Goal: Information Seeking & Learning: Learn about a topic

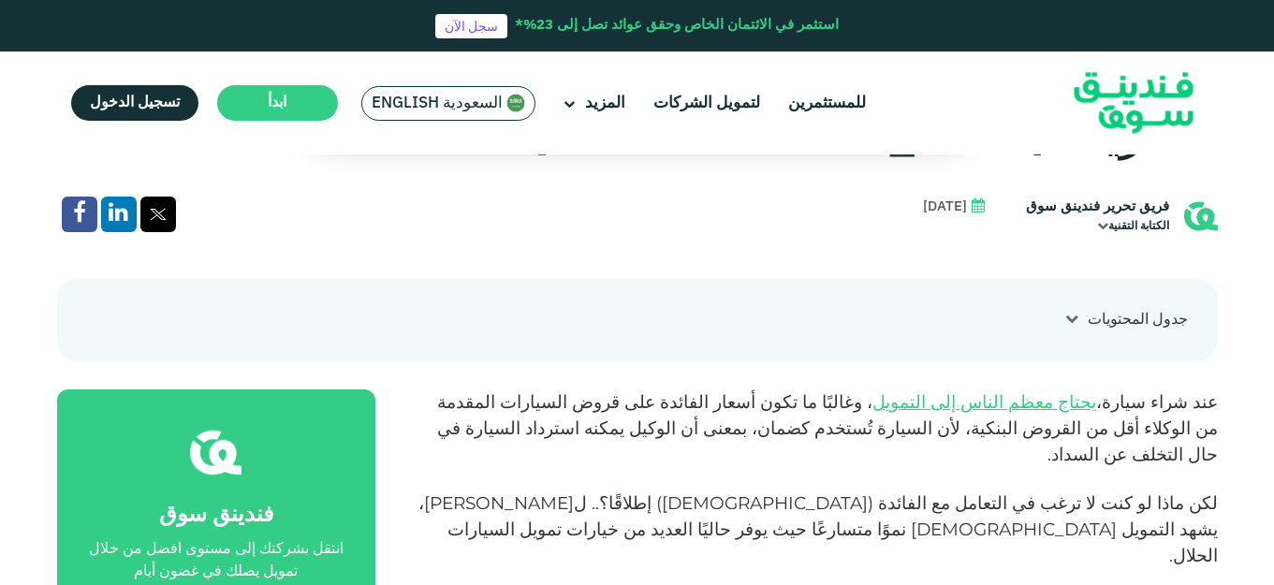
scroll to position [842, 0]
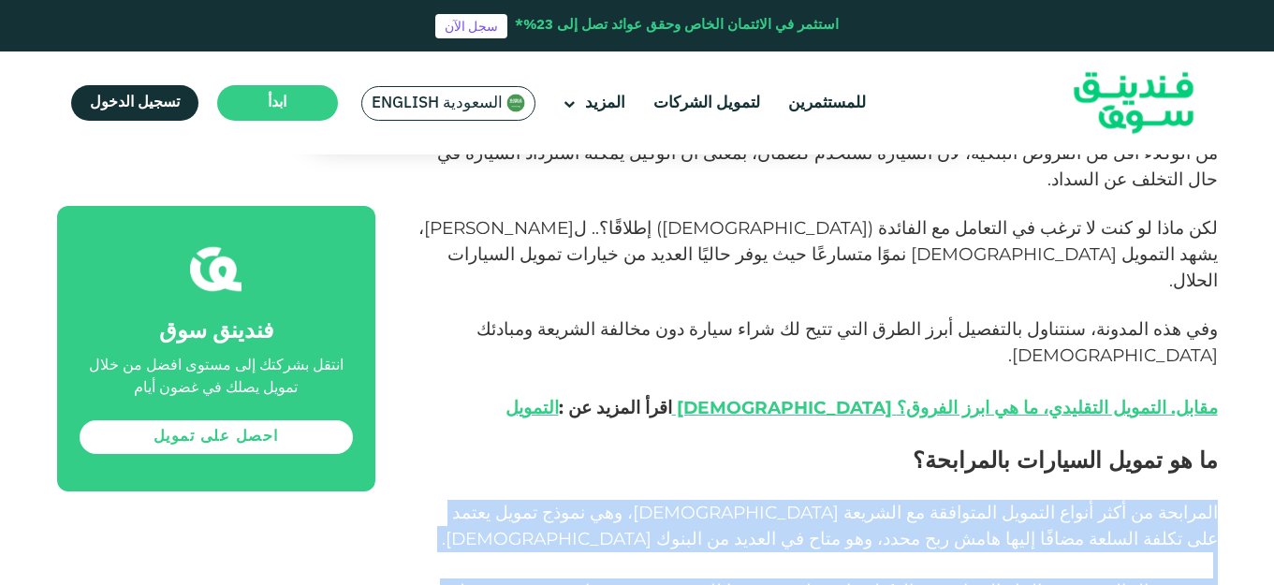
drag, startPoint x: 1223, startPoint y: 375, endPoint x: 647, endPoint y: 470, distance: 584.2
copy div "المرابحة من أكثر أنواع التمويل المتوافقة مع الشريعة الإسلامية، وهي نموذج تمويل …"
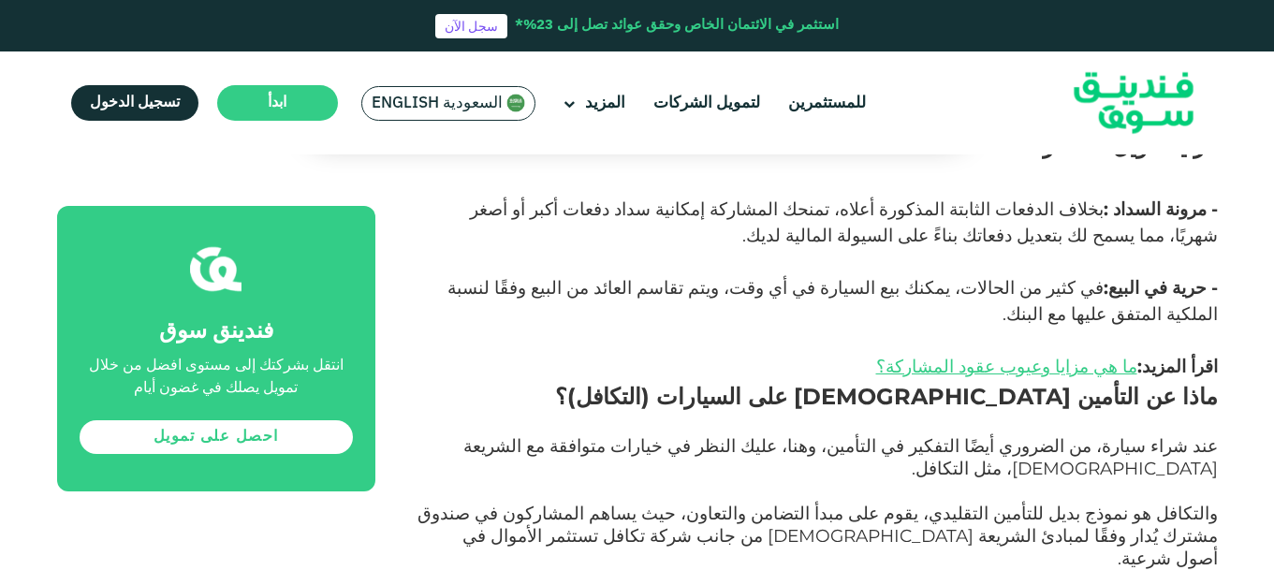
scroll to position [3276, 0]
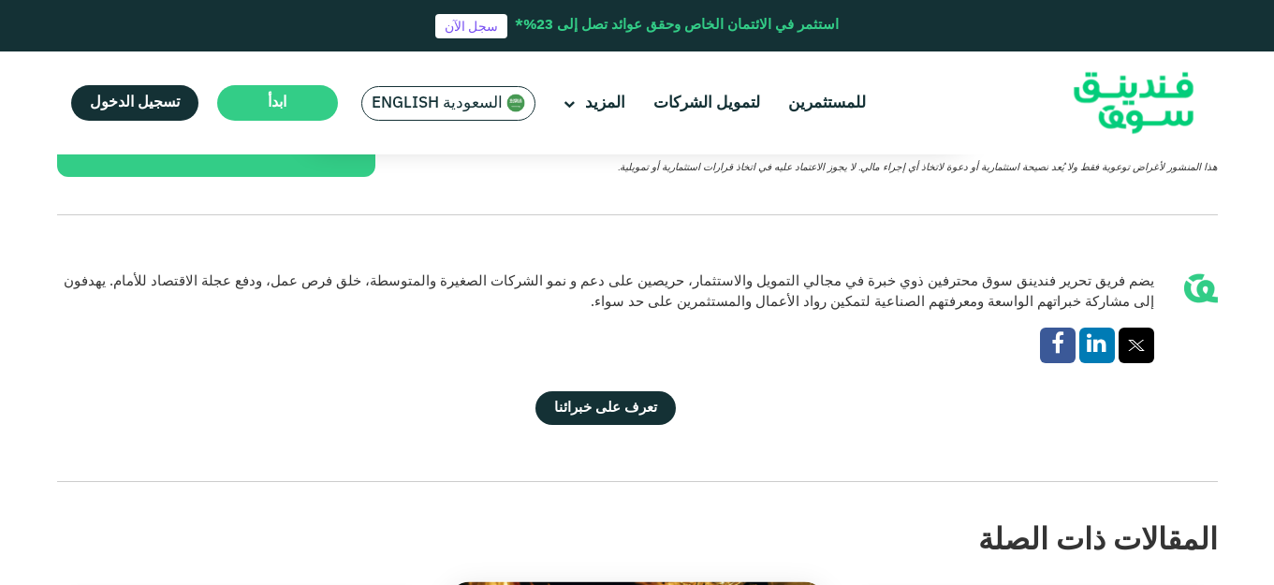
scroll to position [3650, 0]
